Goal: Download file/media

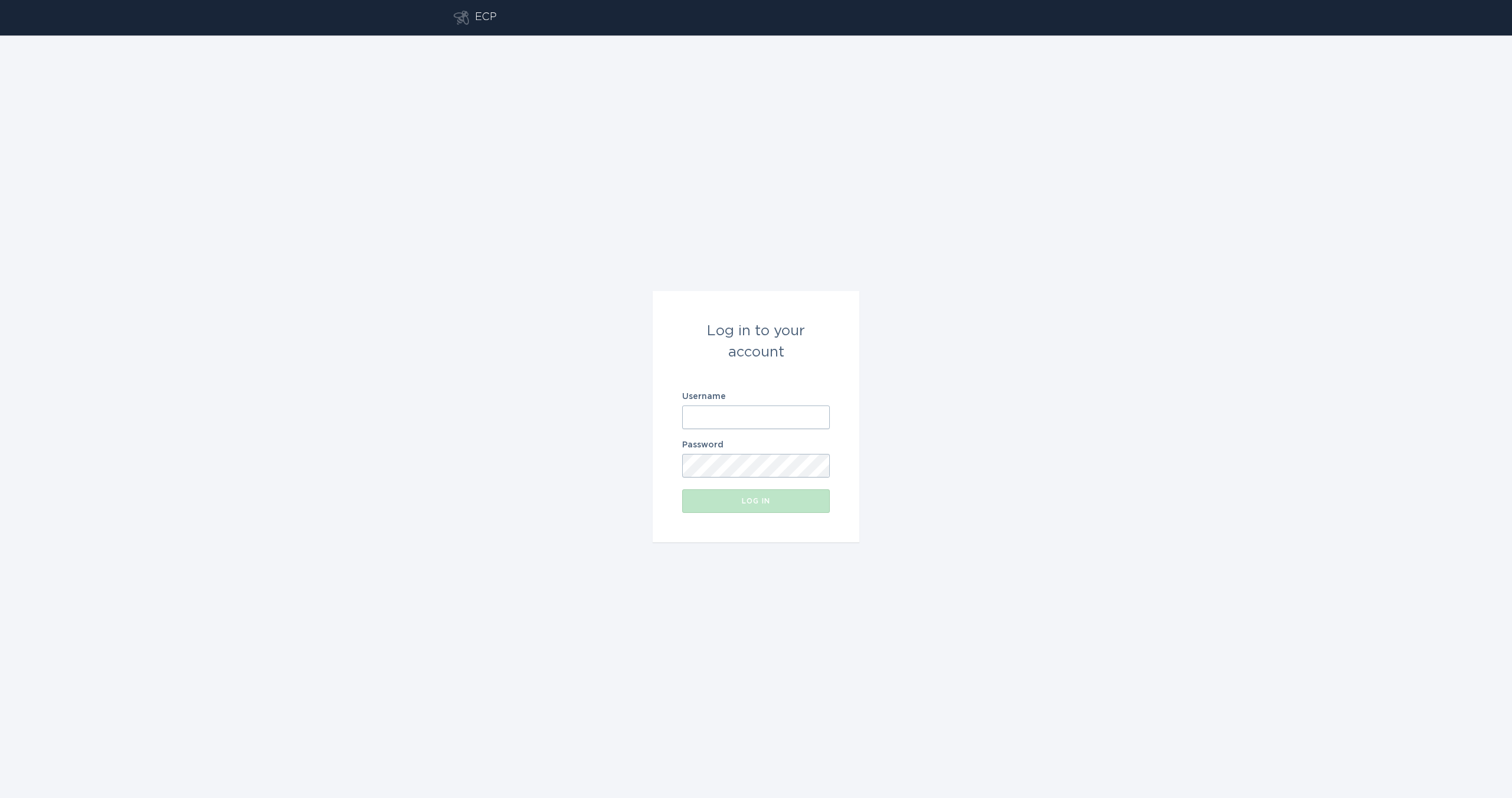
click at [774, 434] on form "Log in to your account Username Password Log in" at bounding box center [756, 416] width 207 height 251
click at [767, 416] on input "Username" at bounding box center [756, 418] width 148 height 23
type input "[EMAIL_ADDRESS][DOMAIN_NAME]"
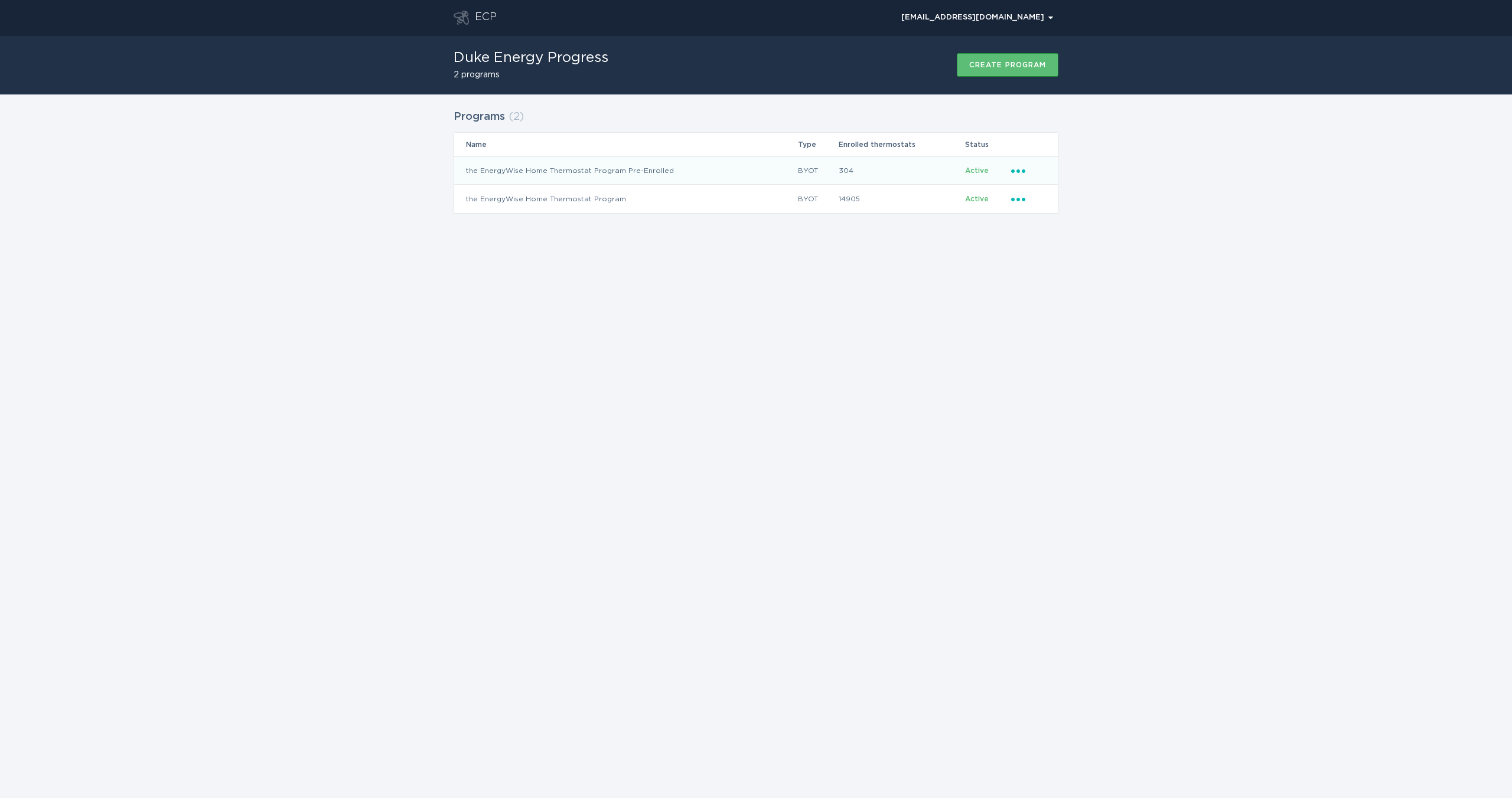
click at [1018, 173] on icon "Ellipsis" at bounding box center [1020, 169] width 17 height 10
click at [1024, 191] on div "Download thermostats list" at bounding box center [1073, 191] width 123 height 27
click at [1024, 203] on div "Ellipsis" at bounding box center [1029, 199] width 35 height 13
click at [1028, 229] on div "Download thermostats list" at bounding box center [1073, 220] width 123 height 27
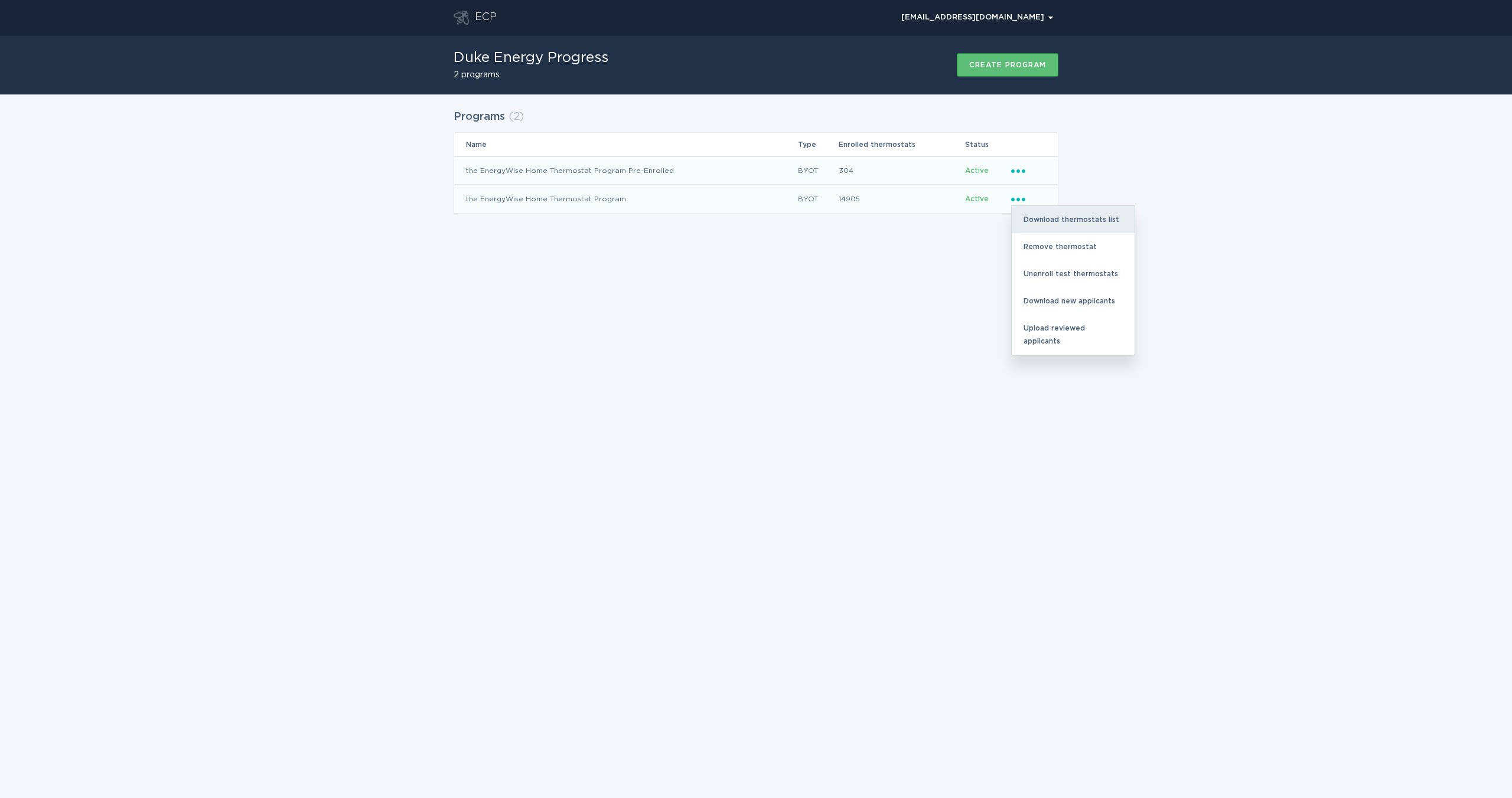
click at [1028, 229] on div "Download thermostats list" at bounding box center [1073, 220] width 123 height 27
